Goal: Transaction & Acquisition: Purchase product/service

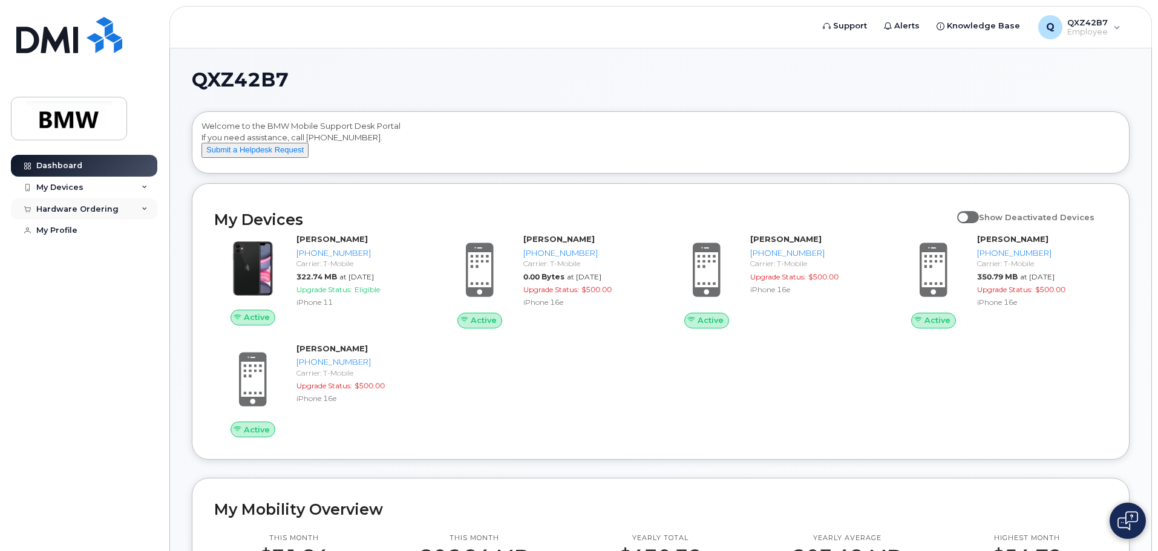
click at [81, 207] on div "Hardware Ordering" at bounding box center [77, 209] width 82 height 10
click at [65, 252] on div "New Order" at bounding box center [65, 254] width 46 height 11
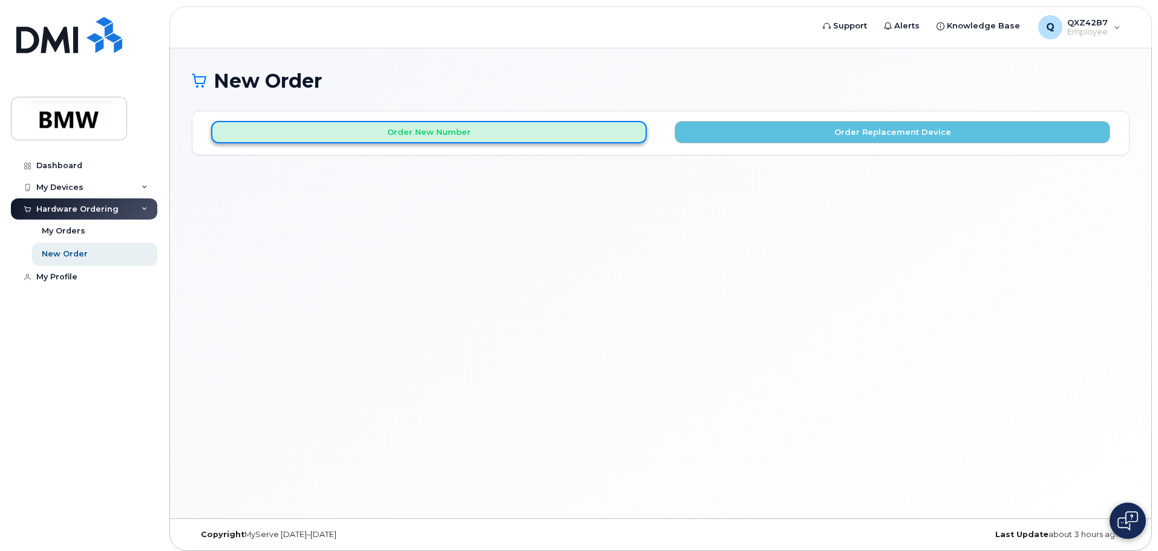
click at [444, 137] on button "Order New Number" at bounding box center [429, 132] width 436 height 22
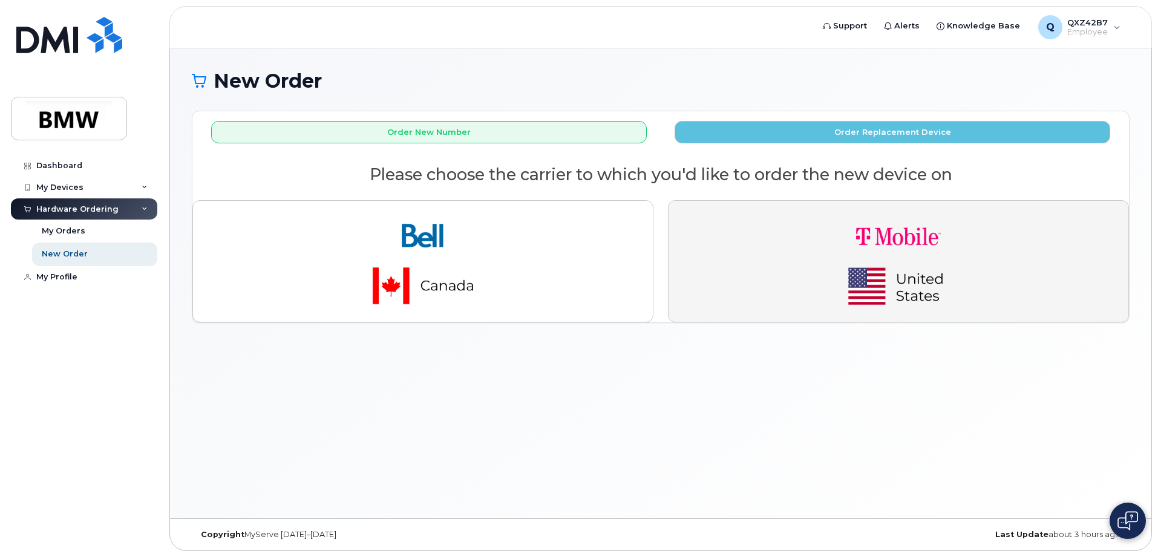
click at [877, 278] on img "button" at bounding box center [898, 262] width 169 height 102
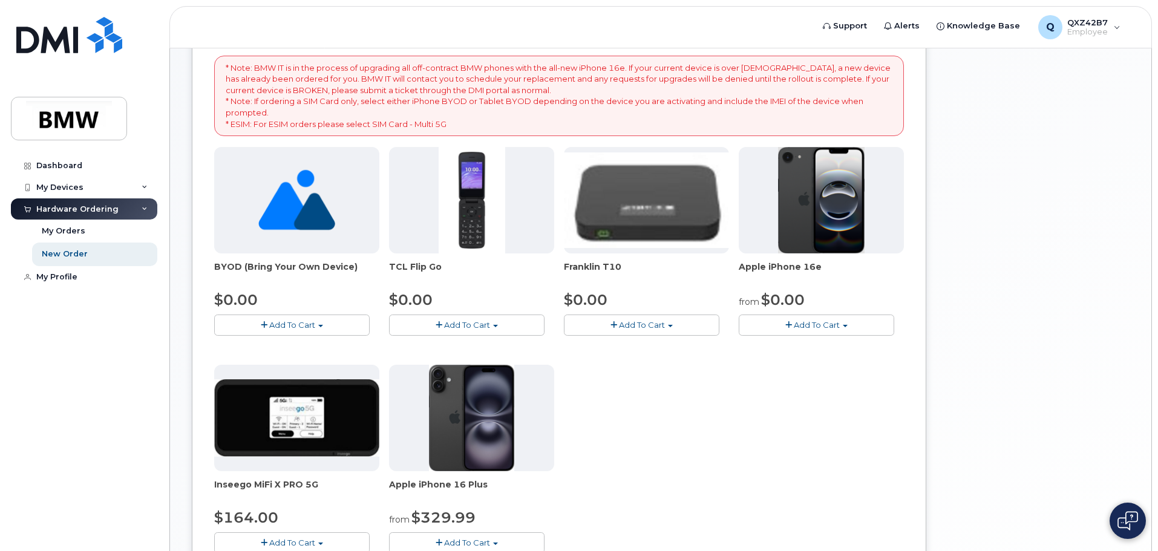
scroll to position [242, 0]
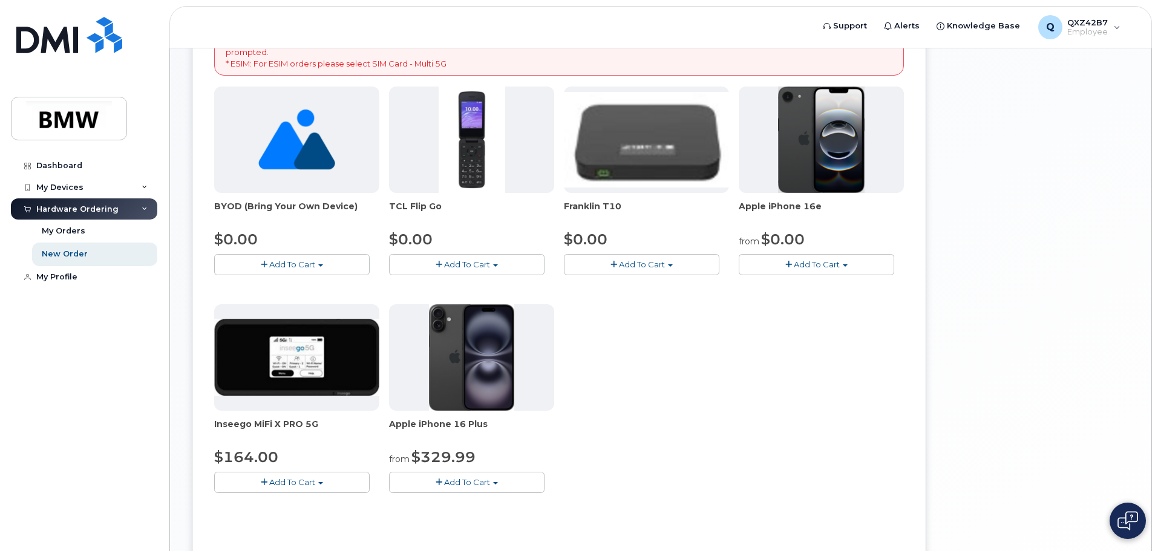
click at [483, 484] on span "Add To Cart" at bounding box center [467, 482] width 46 height 10
click at [757, 352] on div "BYOD (Bring Your Own Device) $0.00 Add To Cart $0.00 - Activation TCL Flip Go $…" at bounding box center [559, 300] width 690 height 426
click at [830, 264] on span "Add To Cart" at bounding box center [817, 265] width 46 height 10
click at [826, 286] on link "$0.00 - 30 Month Activation (128GB)" at bounding box center [829, 286] width 174 height 15
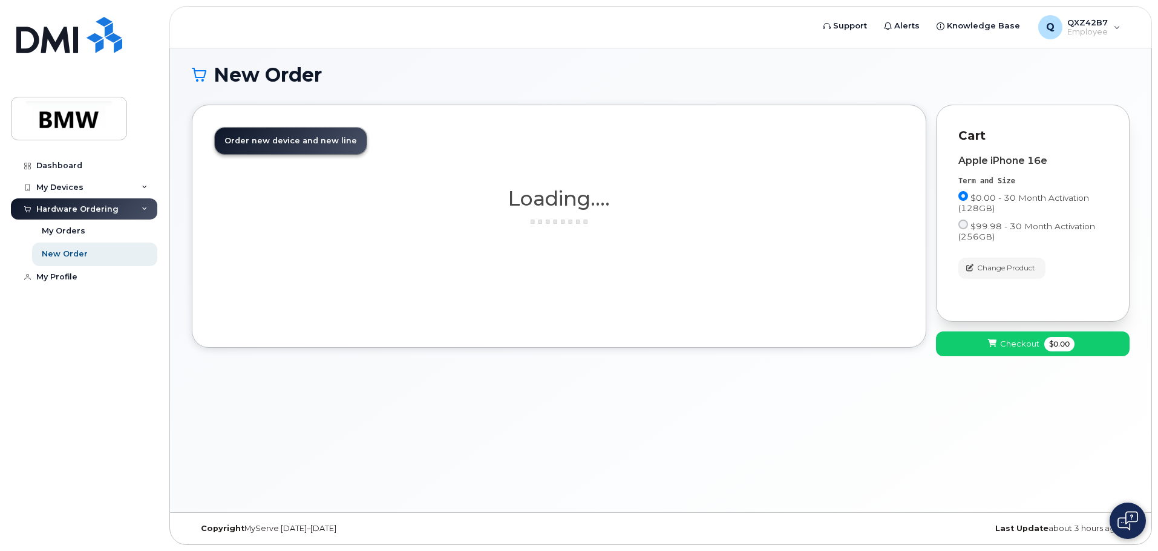
scroll to position [6, 0]
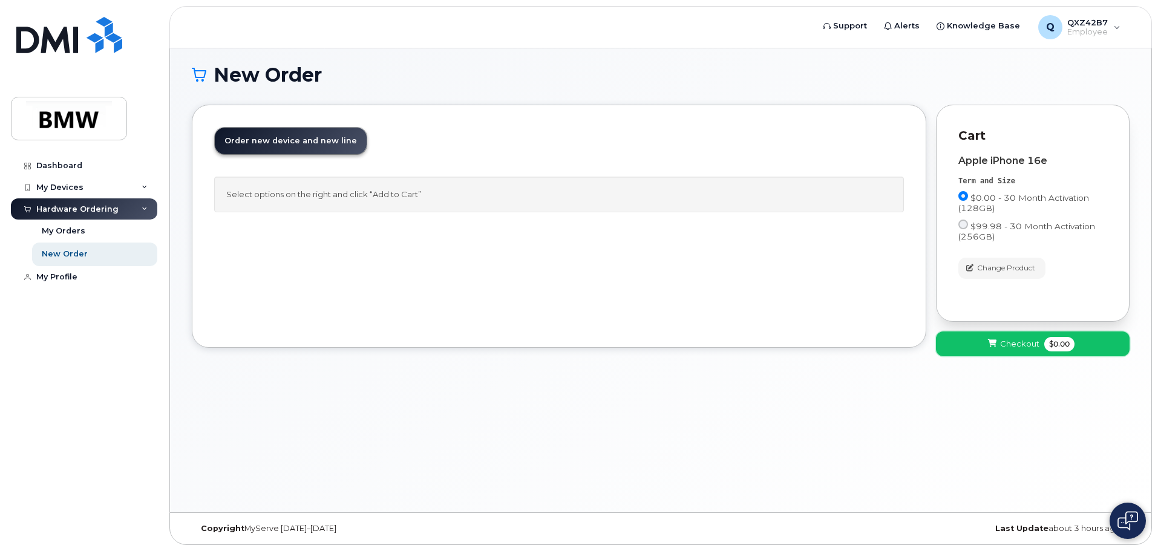
click at [1004, 339] on span "Checkout" at bounding box center [1019, 343] width 39 height 11
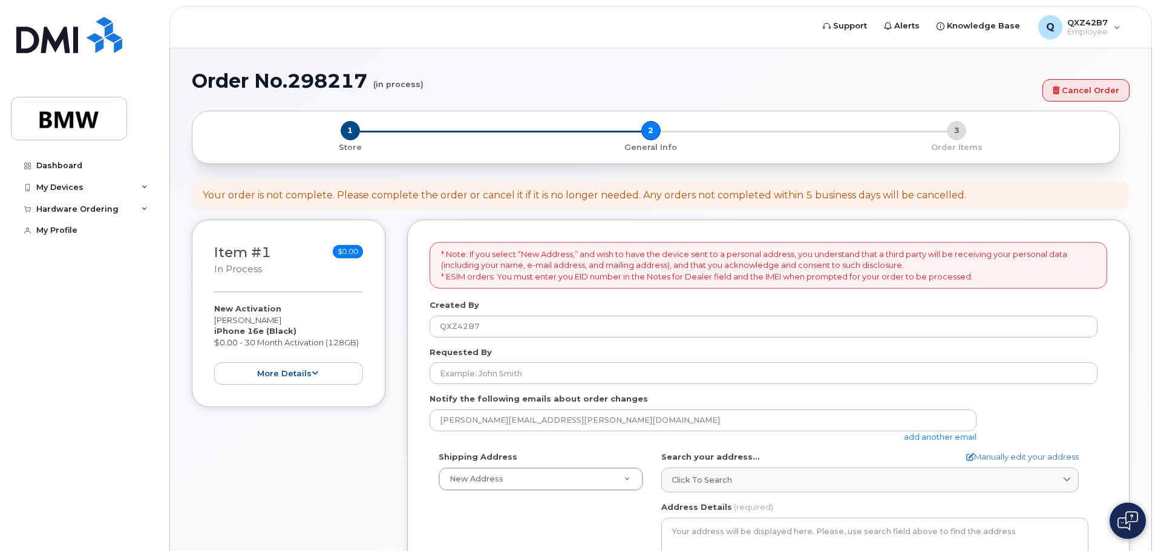
select select
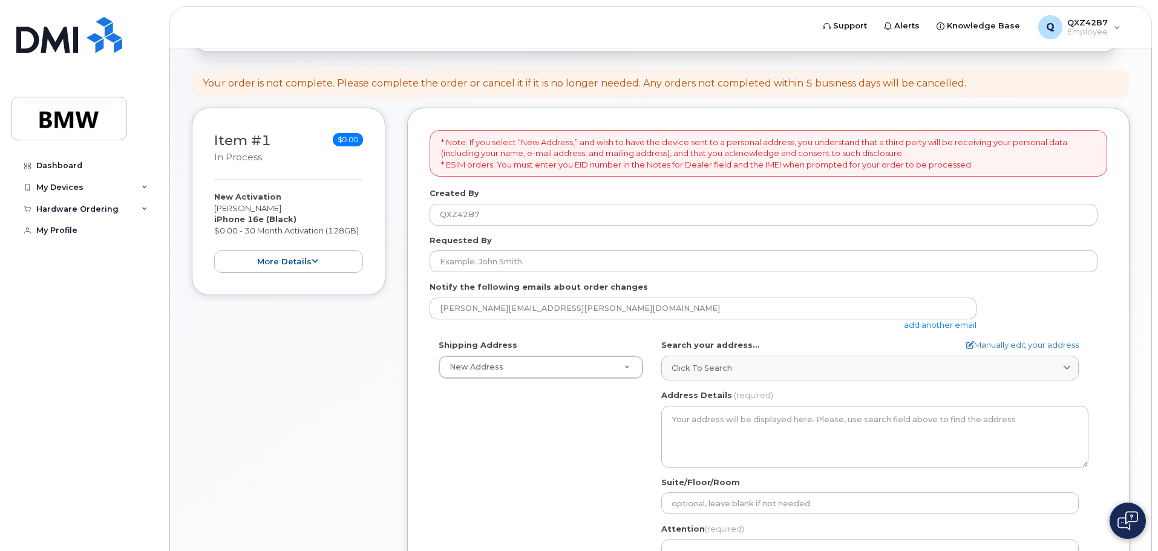
scroll to position [121, 0]
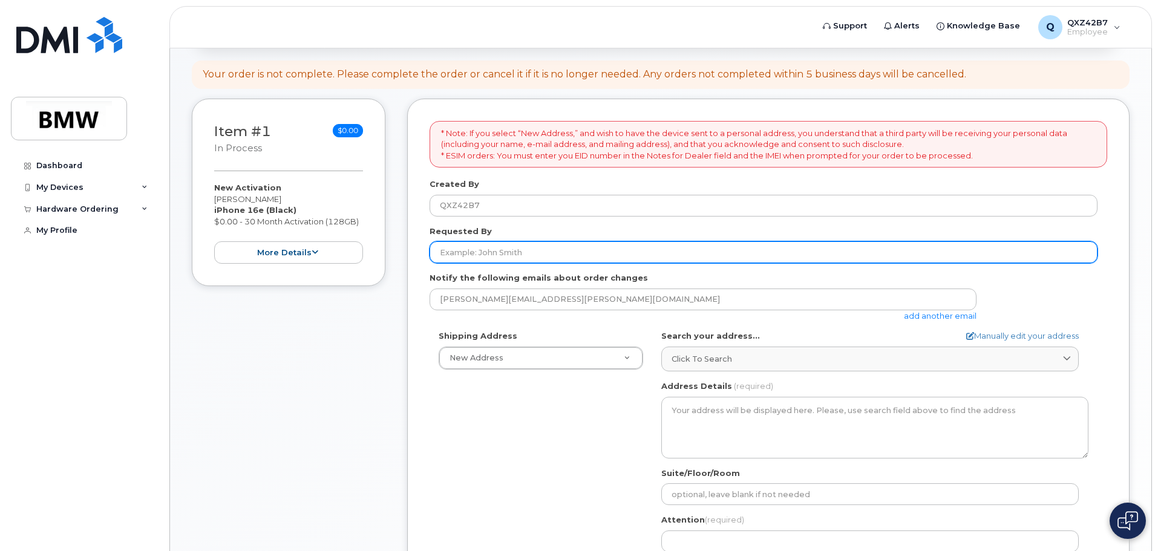
click at [581, 250] on input "Requested By" at bounding box center [764, 252] width 668 height 22
type input "[PERSON_NAME]"
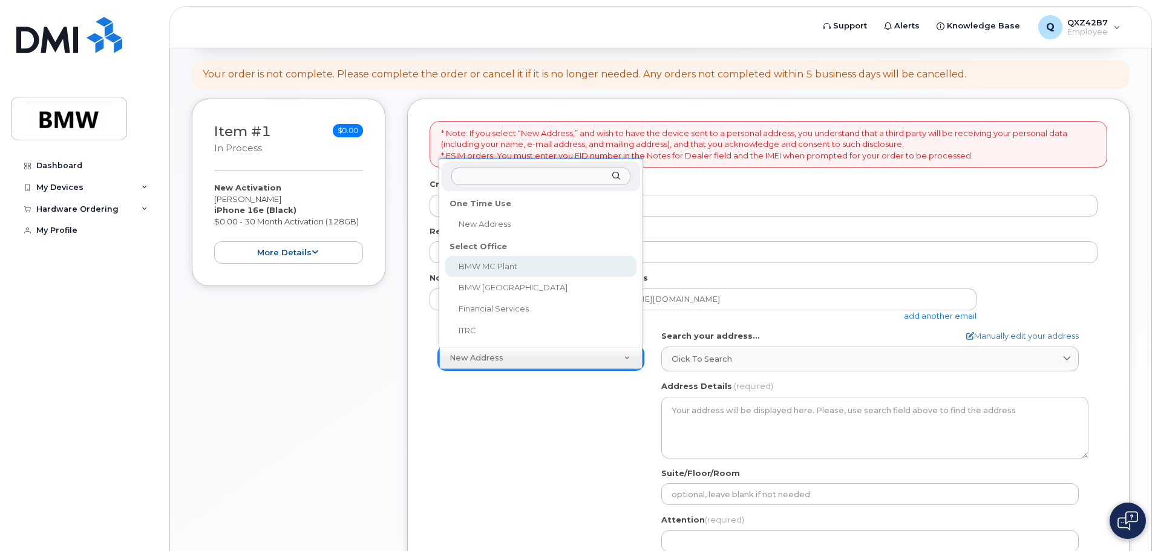
select select
type textarea "1400 Highway 101 S GREER SC 29651-6731 UNITED STATES Greer South Carolina 29651…"
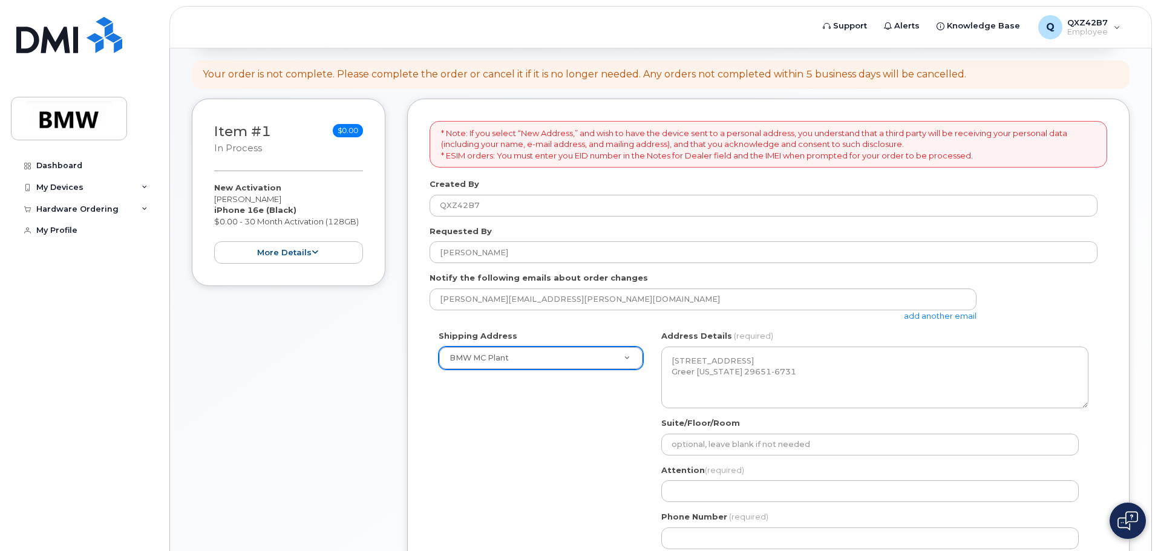
scroll to position [181, 0]
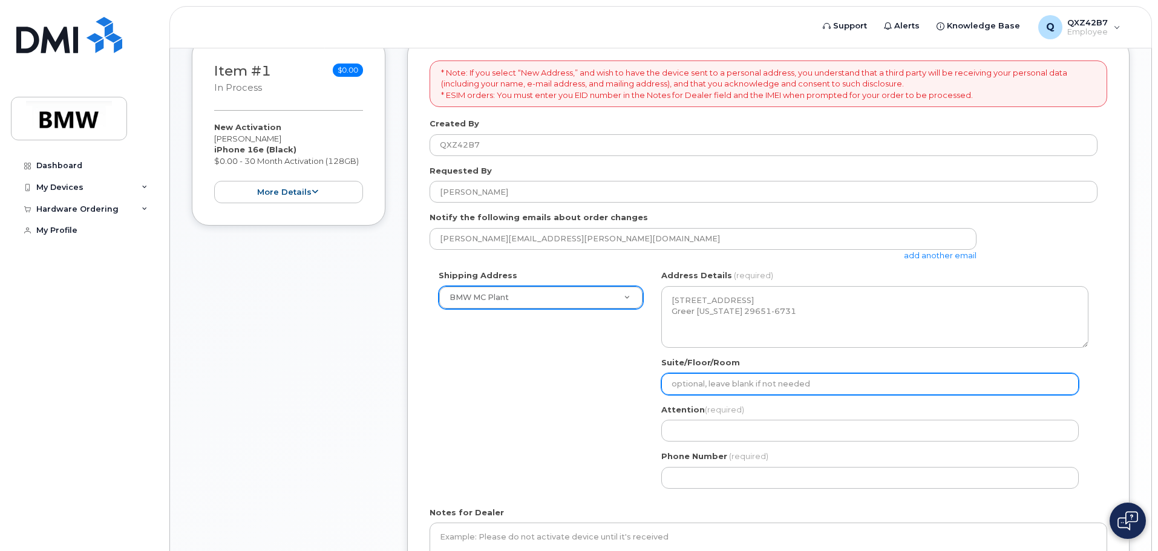
click at [734, 386] on input "Suite/Floor/Room" at bounding box center [869, 384] width 417 height 22
type input "SOC / 2nd Flr / MN-2"
select select
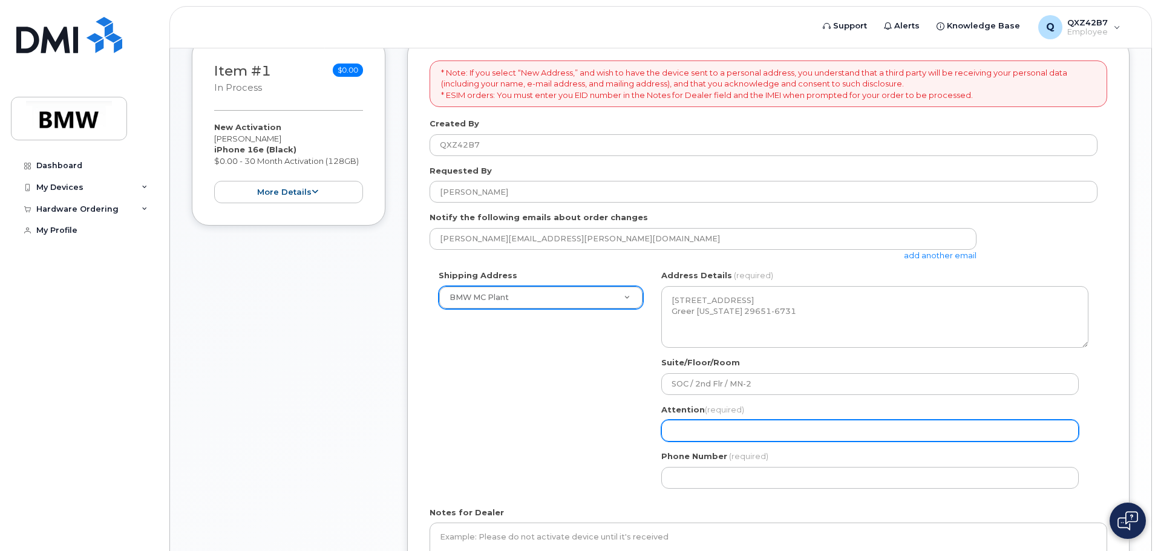
click at [756, 437] on input "Attention (required)" at bounding box center [869, 431] width 417 height 22
type input "[PERSON_NAME]"
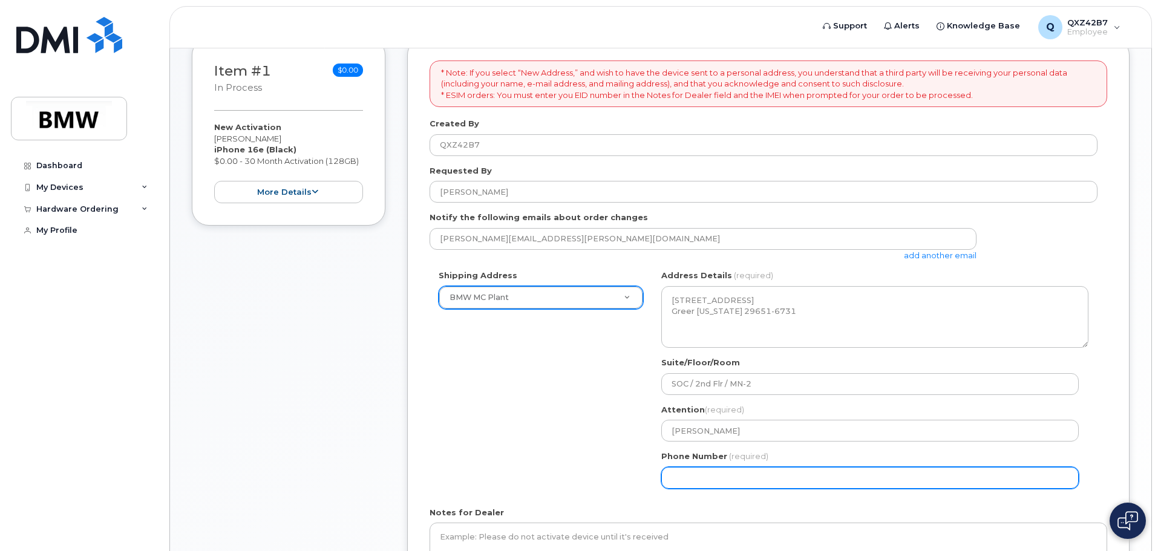
click at [754, 478] on input "Phone Number" at bounding box center [869, 478] width 417 height 22
select select
type input "864"
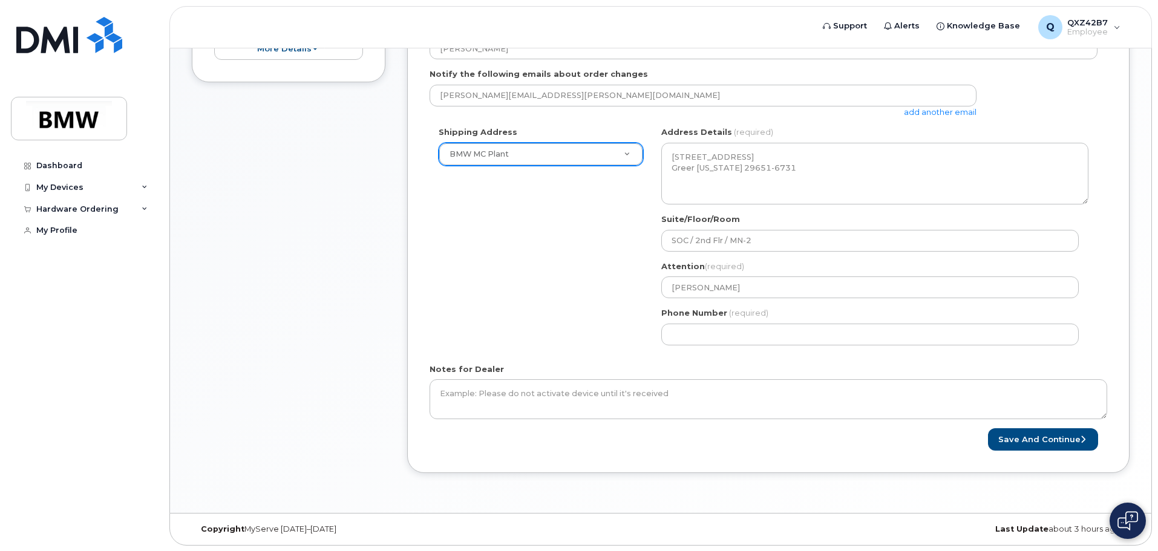
scroll to position [325, 0]
click at [1031, 435] on button "Save and Continue" at bounding box center [1043, 439] width 110 height 22
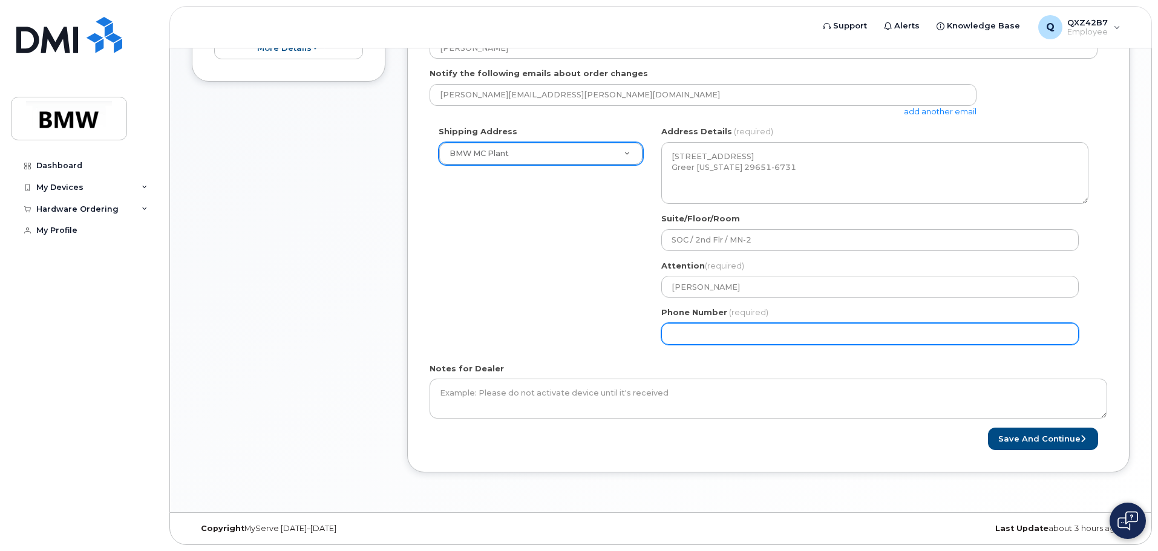
click at [693, 333] on input "Phone Number" at bounding box center [869, 334] width 417 height 22
click at [707, 336] on input "Phone Number" at bounding box center [869, 334] width 417 height 22
select select
type input "8647656658"
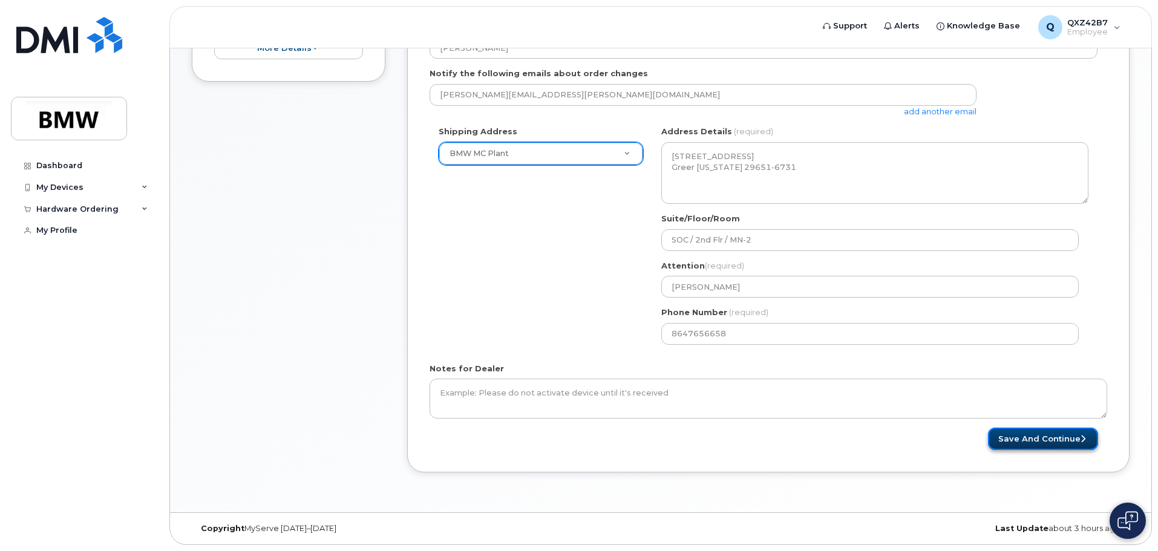
click at [1022, 429] on button "Save and Continue" at bounding box center [1043, 439] width 110 height 22
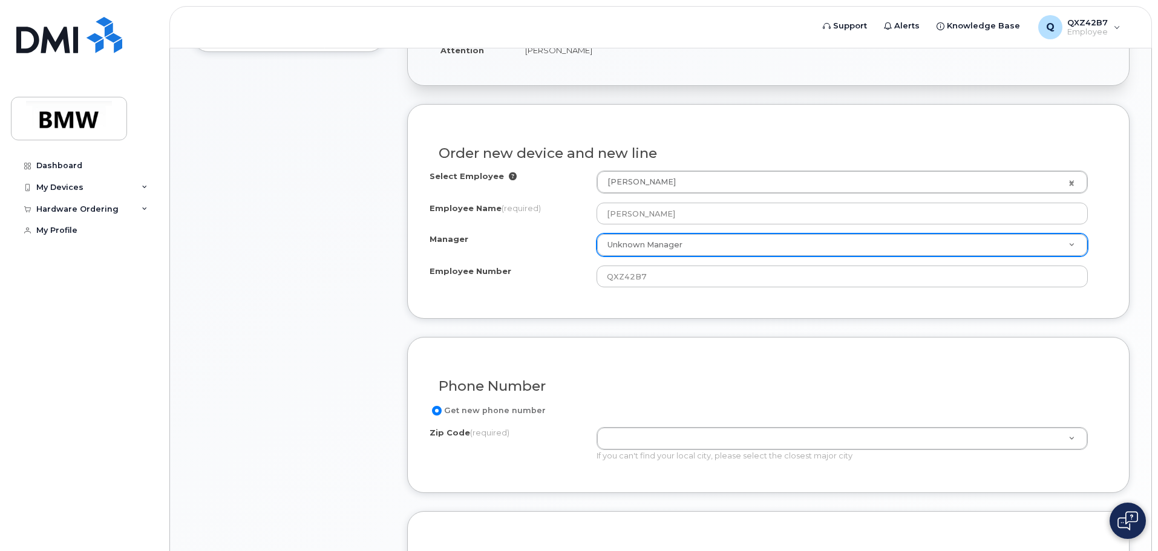
scroll to position [363, 0]
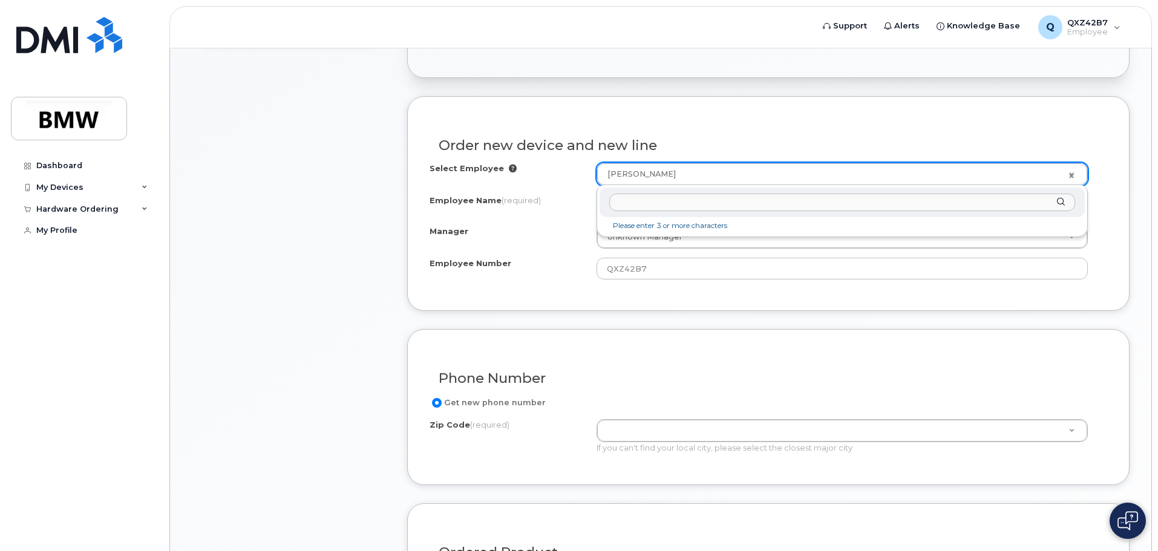
click at [713, 200] on input "text" at bounding box center [842, 203] width 466 height 18
type input "C"
type input "N"
type input "C"
click at [692, 204] on input "text" at bounding box center [842, 203] width 466 height 18
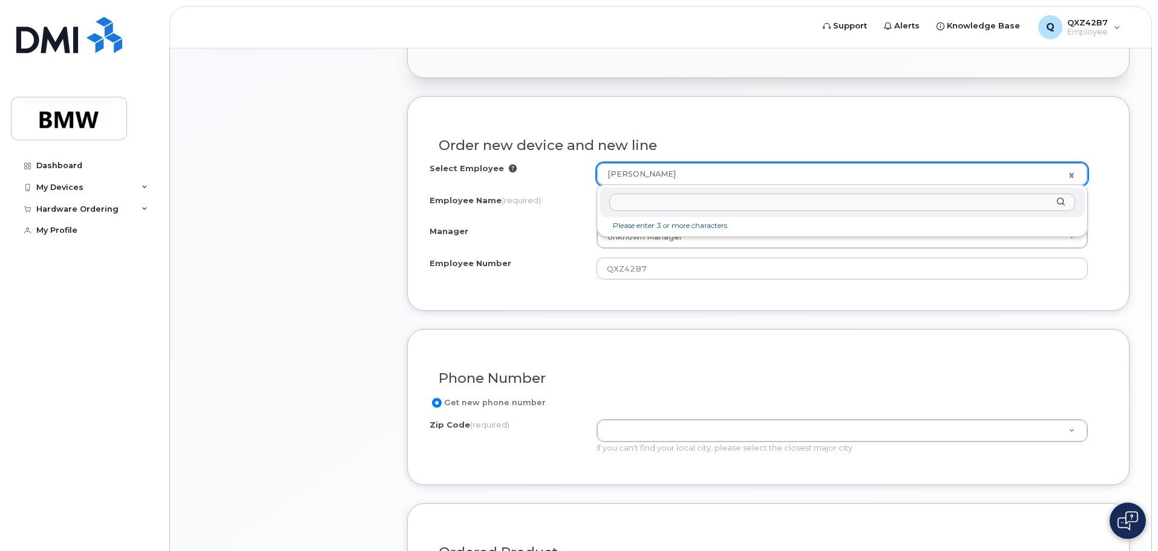
paste input "Christian Neueder"
type input "Christian Neueder"
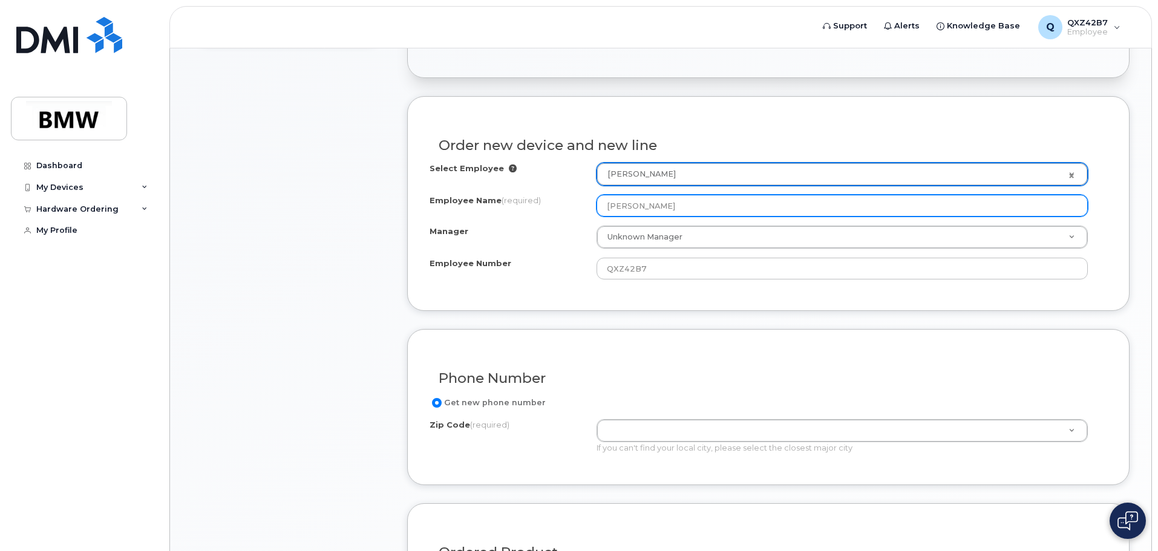
click at [679, 200] on input "[PERSON_NAME]" at bounding box center [841, 206] width 491 height 22
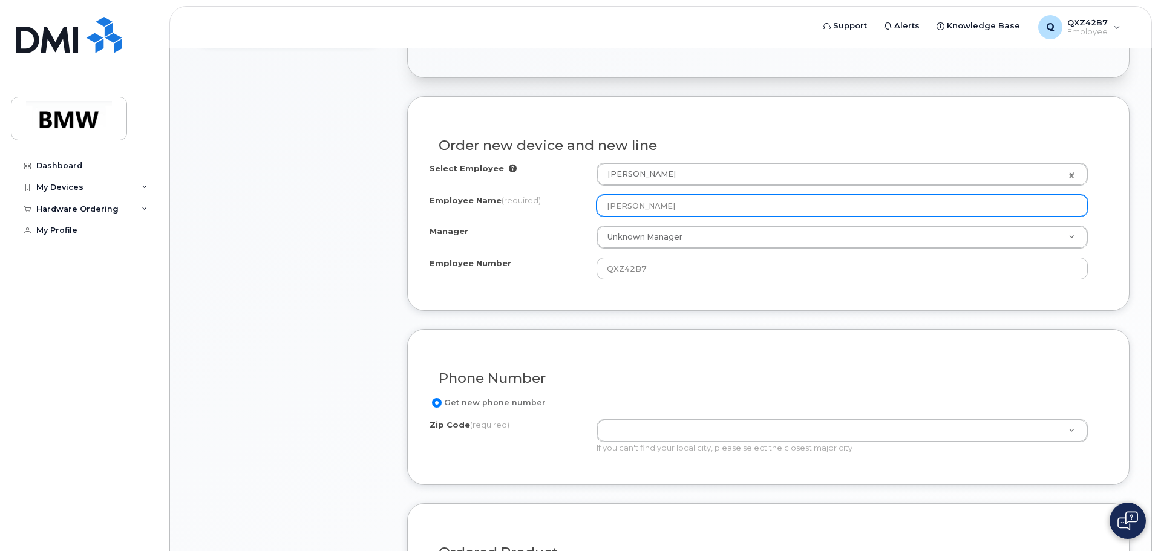
drag, startPoint x: 713, startPoint y: 203, endPoint x: 400, endPoint y: 172, distance: 314.9
click at [400, 172] on div "Item #1 in process $0.00 New Activation Rosa Cordova iPhone 16e (Black) $0.00 -…" at bounding box center [661, 424] width 938 height 1134
paste input "[PERSON_NAME]"
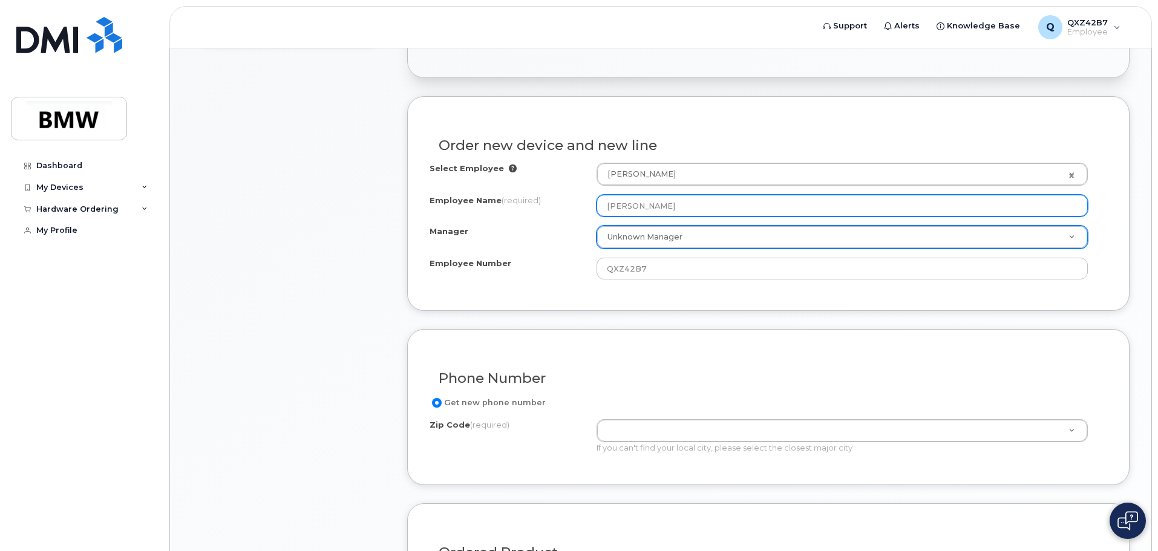
type input "[PERSON_NAME]"
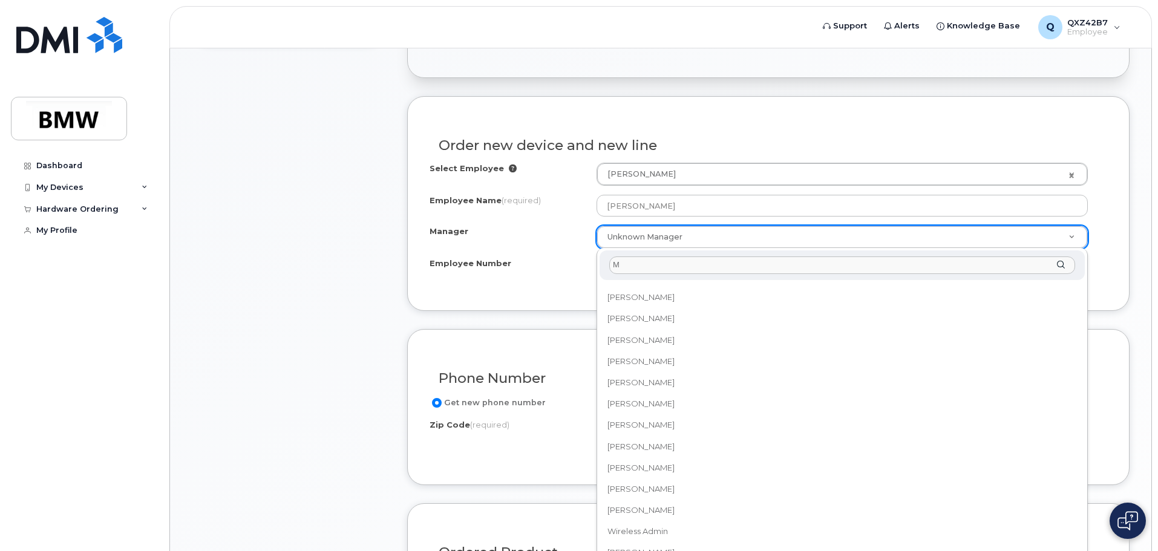
scroll to position [0, 0]
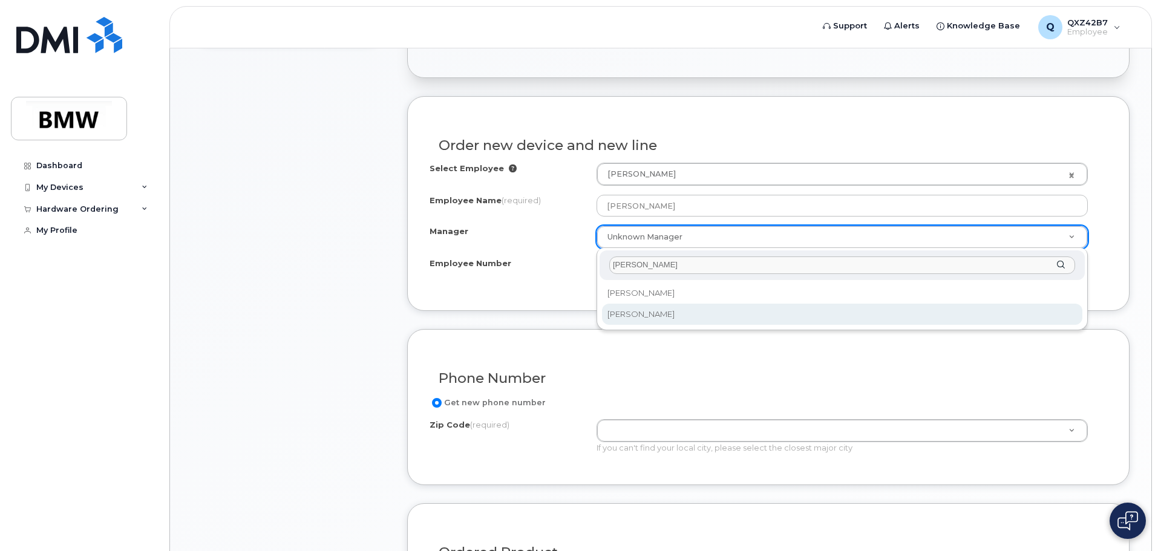
type input "Mike R"
select select "1895500"
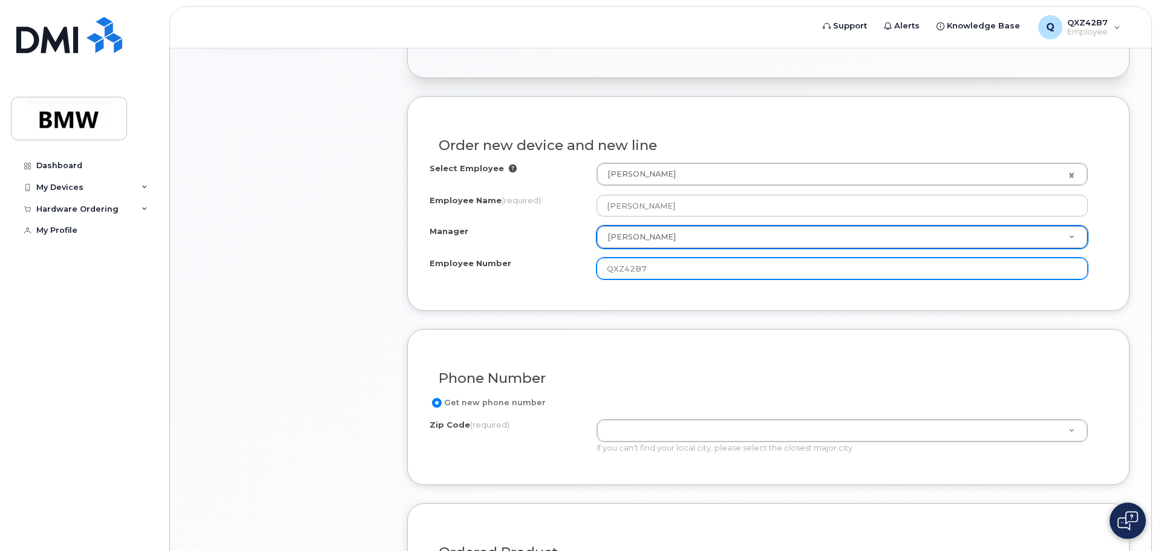
click at [741, 264] on input "QXZ42B7" at bounding box center [841, 269] width 491 height 22
type input "Q"
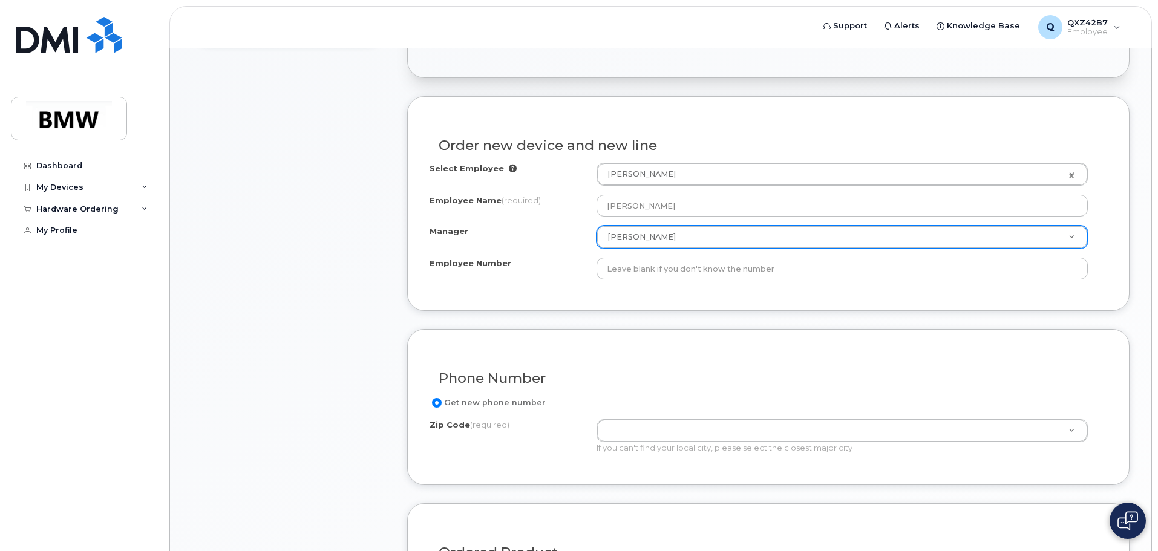
click at [726, 284] on div "Select Employee Rosa Cordova 1905021 Employee Name (required) Christian Neueder…" at bounding box center [769, 226] width 678 height 126
click at [679, 310] on div "Order new device and new line Select Employee Rosa Cordova 1905021 Employee Nam…" at bounding box center [768, 203] width 722 height 215
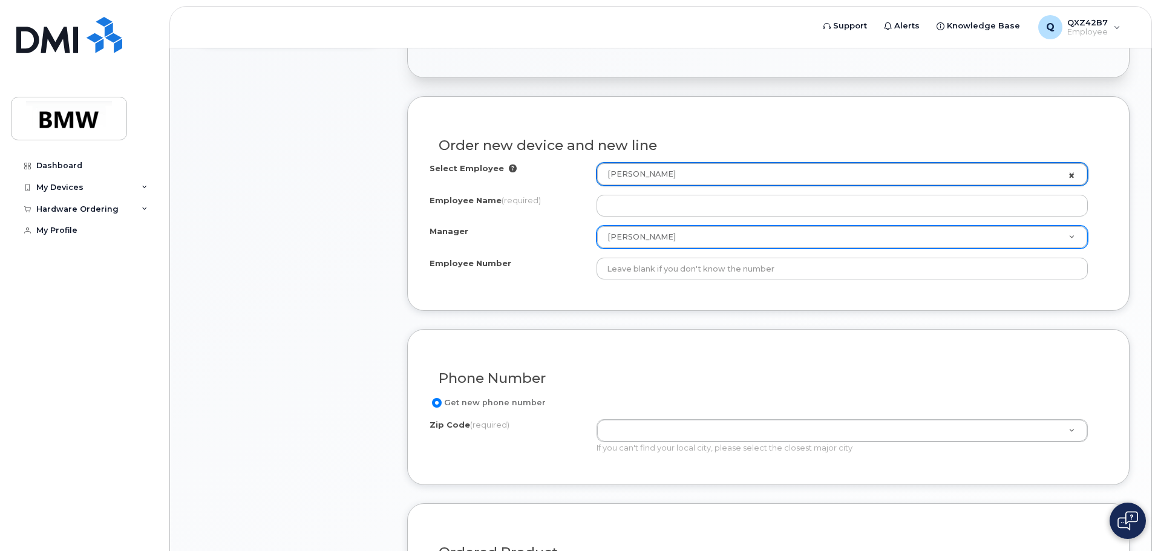
select select "1885307"
click at [1073, 175] on link "Rosa Cordova" at bounding box center [842, 174] width 490 height 22
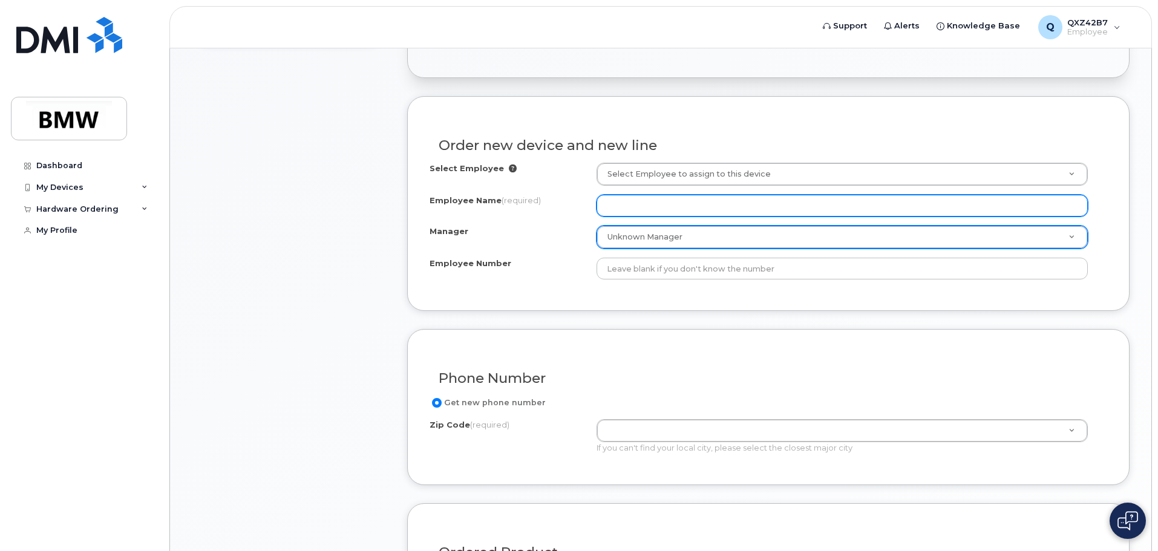
click at [744, 204] on input "Employee Name (required)" at bounding box center [841, 206] width 491 height 22
paste input "Christian Neueder"
type input "Christian Neueder"
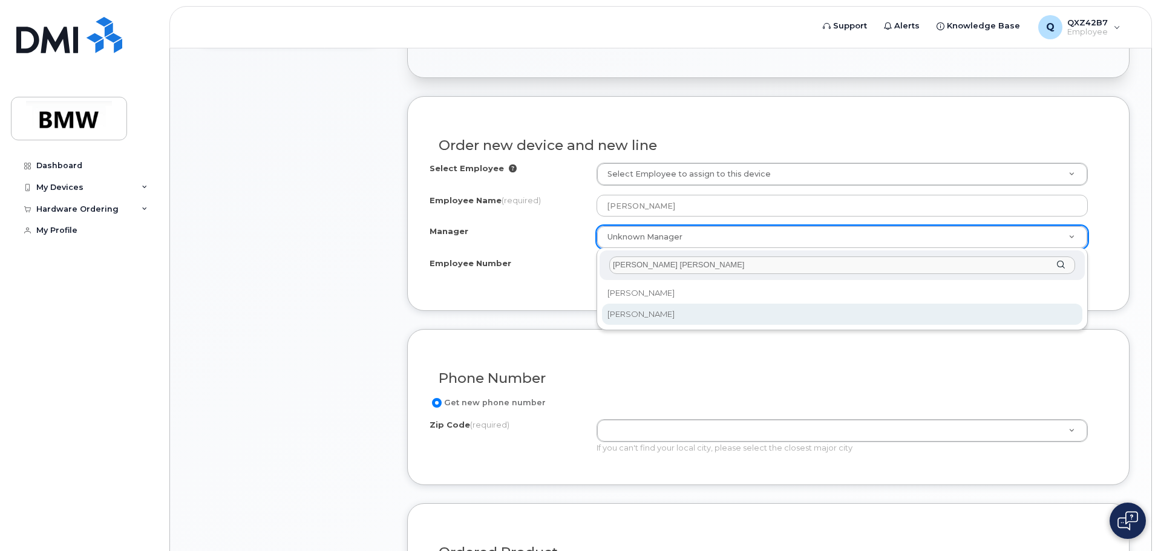
type input "Mike Rob"
select select "1895500"
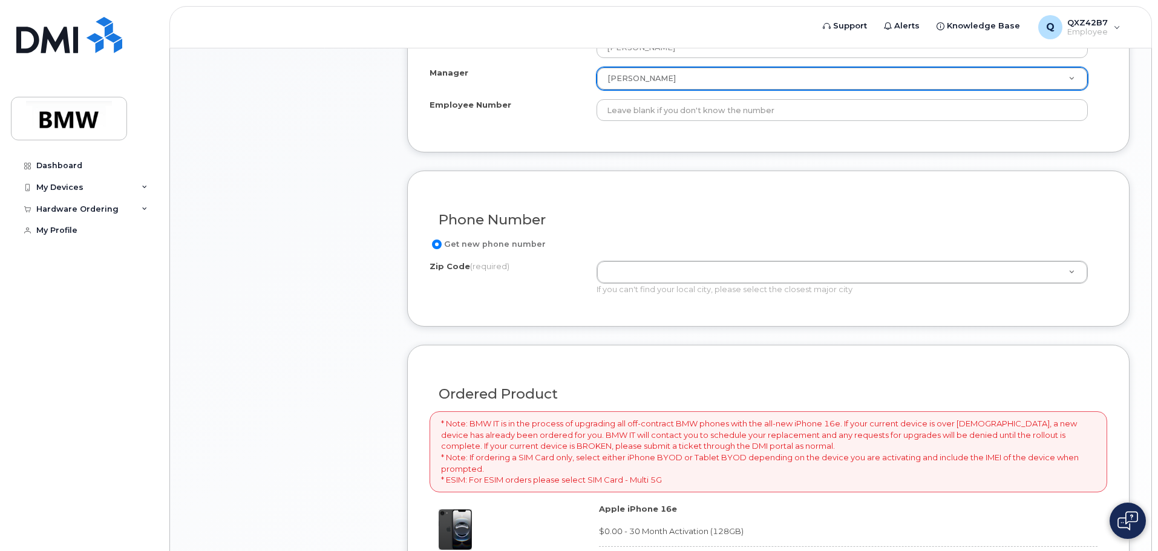
scroll to position [544, 0]
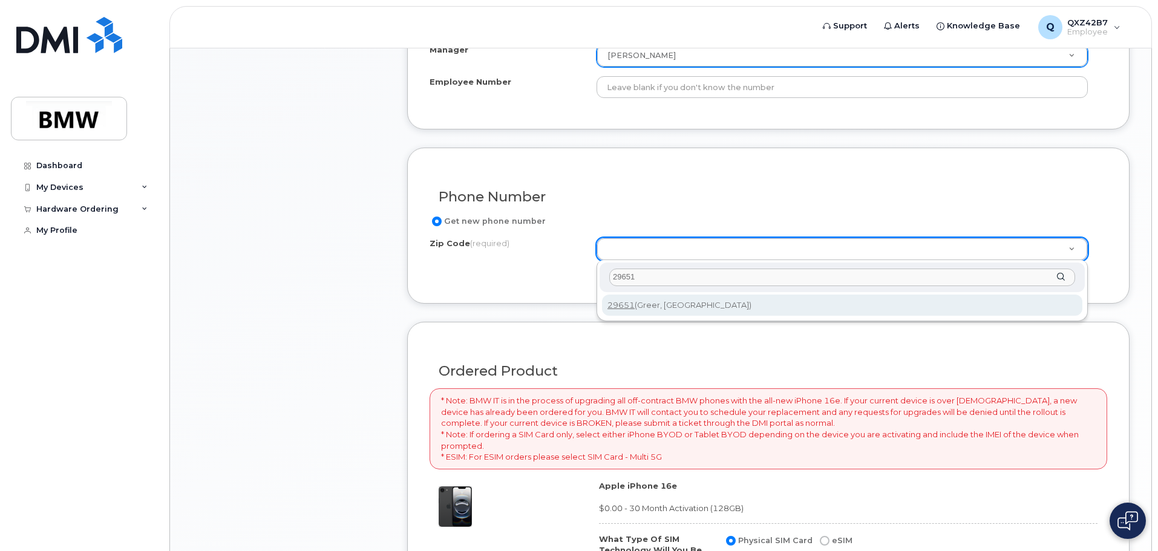
type input "29651"
type input "29651 (Greer, SC)"
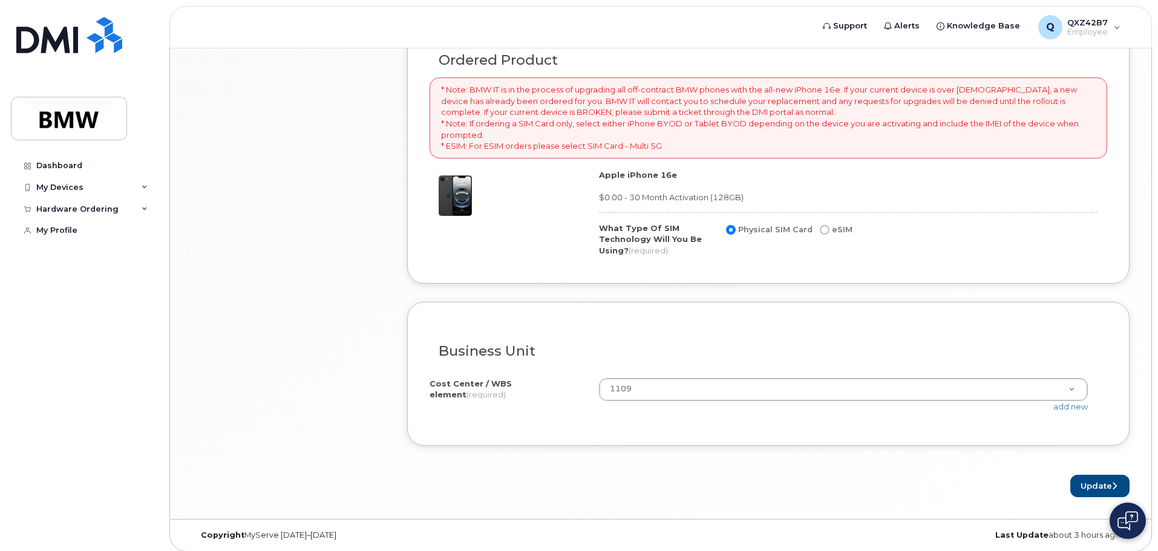
scroll to position [862, 0]
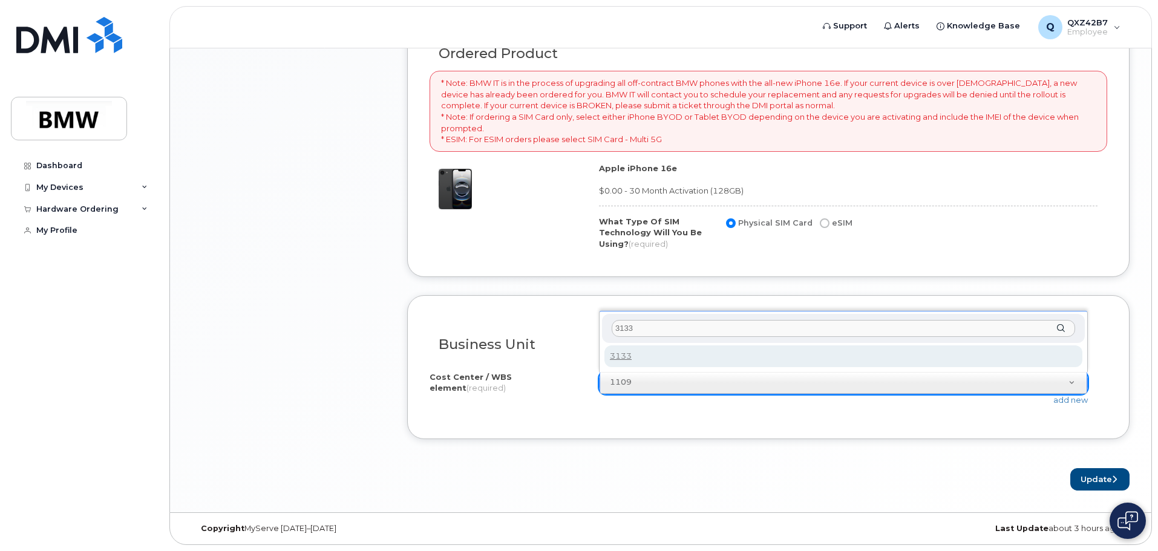
type input "3133"
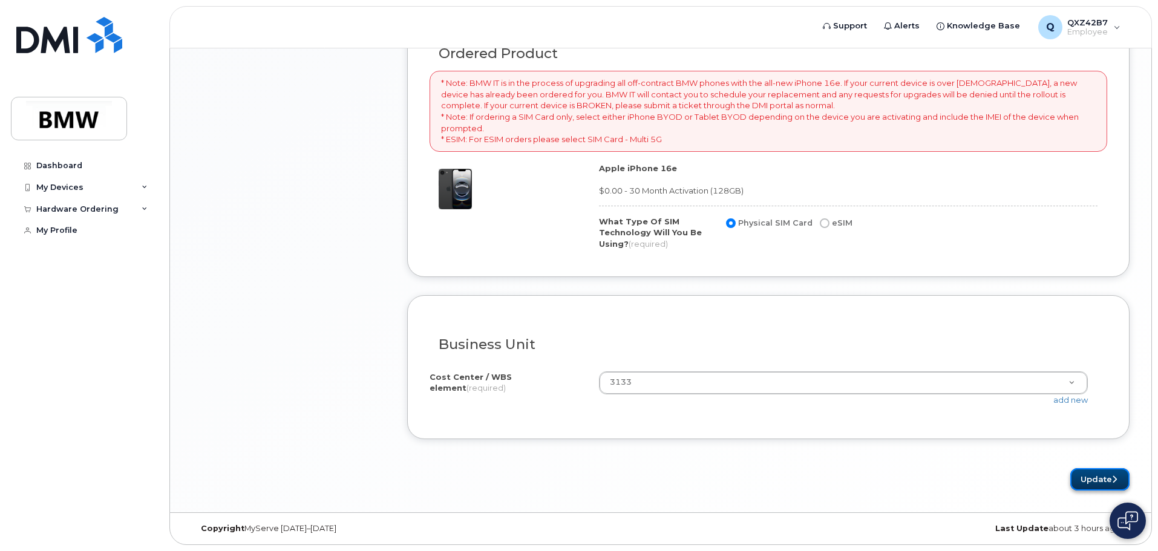
click at [1102, 471] on button "Update" at bounding box center [1099, 479] width 59 height 22
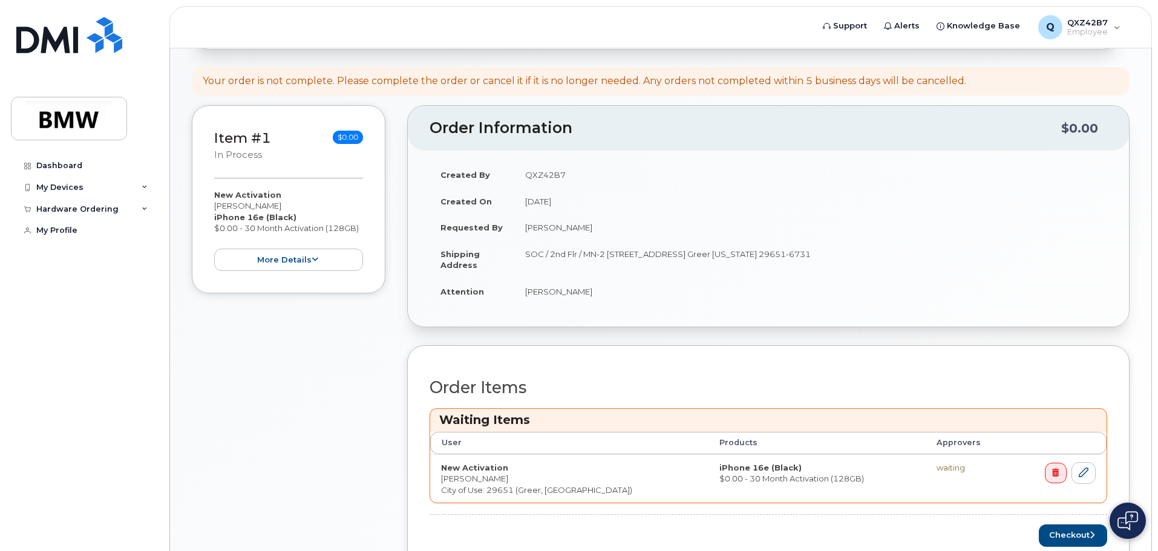
scroll to position [242, 0]
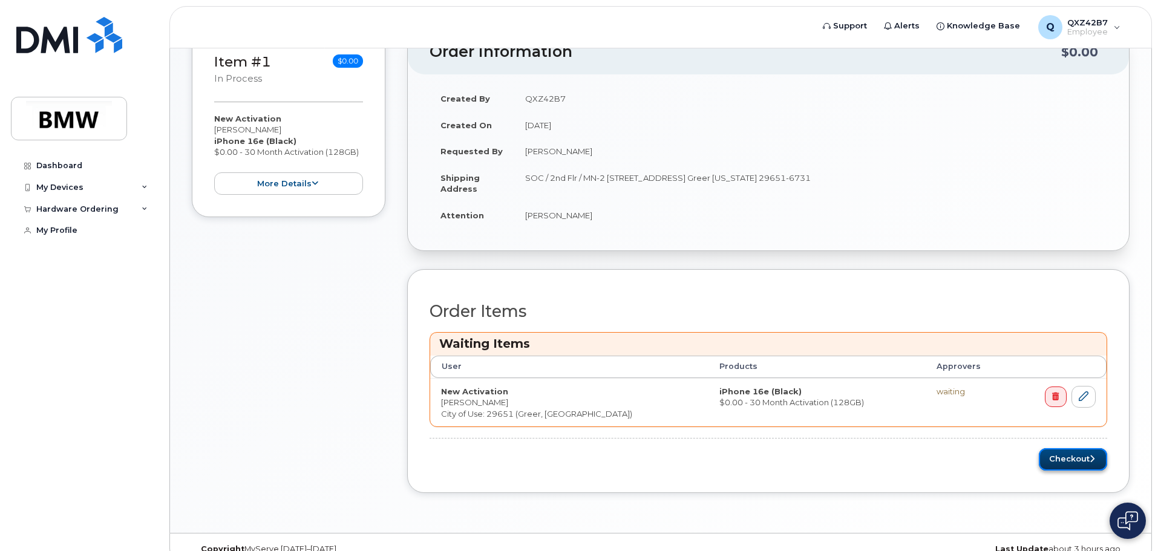
click at [1068, 456] on button "Checkout" at bounding box center [1073, 459] width 68 height 22
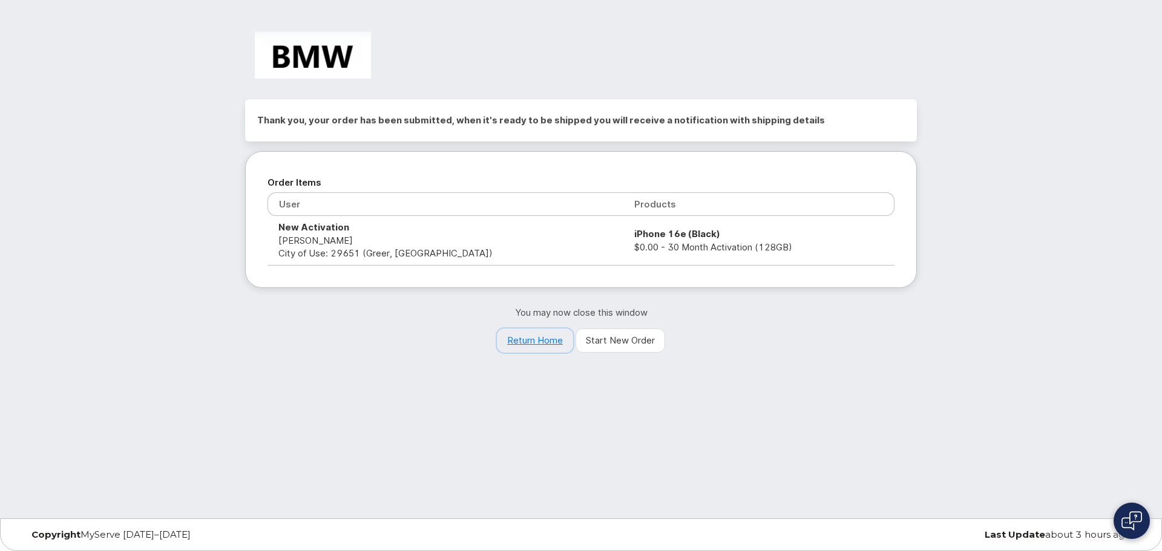
click at [534, 347] on link "Return Home" at bounding box center [535, 340] width 76 height 24
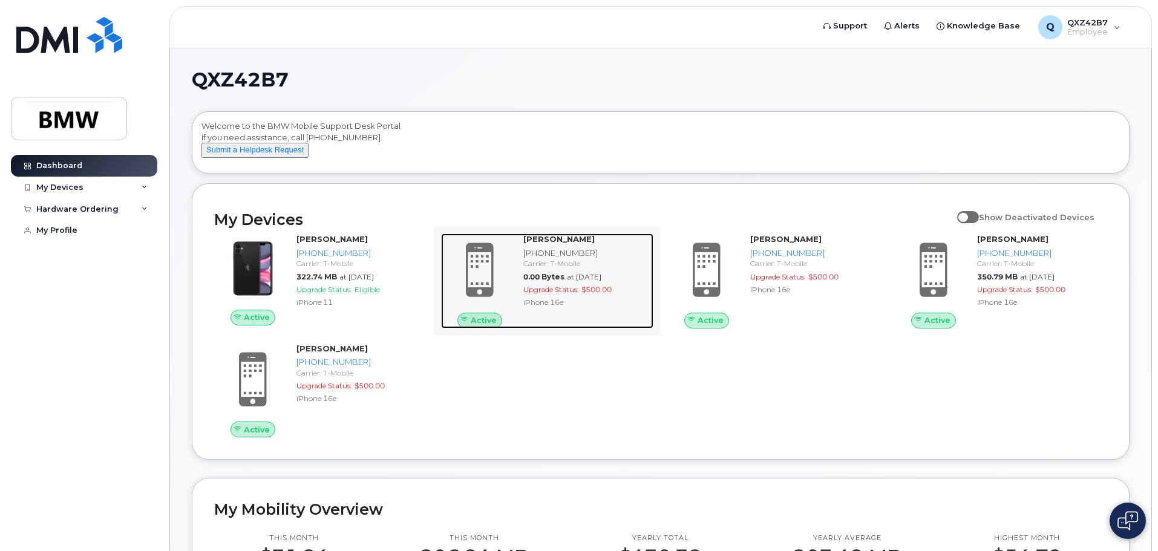
click at [535, 269] on div "Carrier: T-Mobile" at bounding box center [585, 263] width 125 height 10
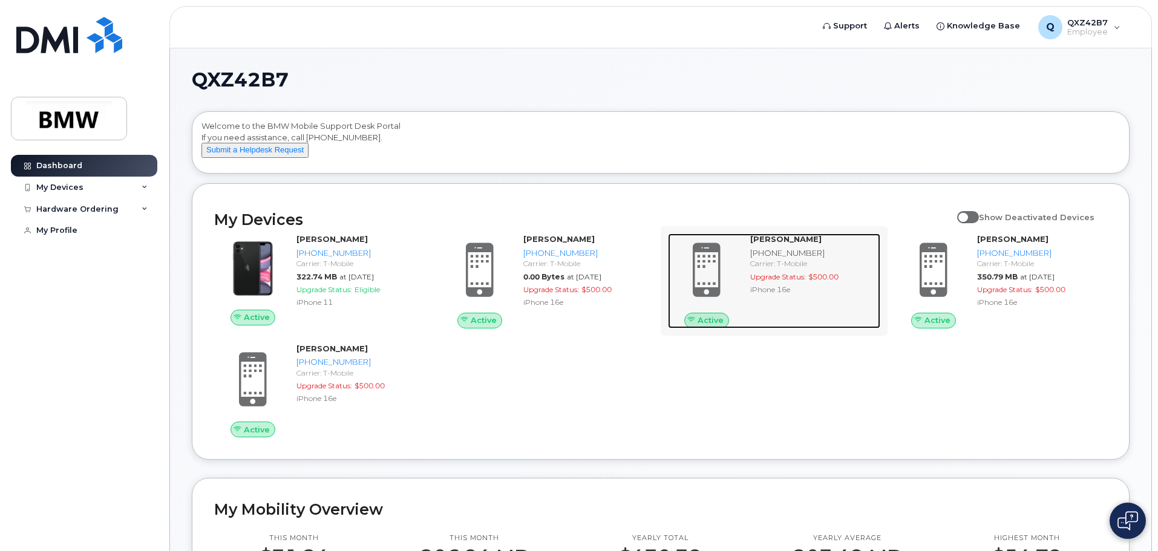
click at [785, 269] on div "Carrier: T-Mobile" at bounding box center [812, 263] width 125 height 10
